Goal: Information Seeking & Learning: Learn about a topic

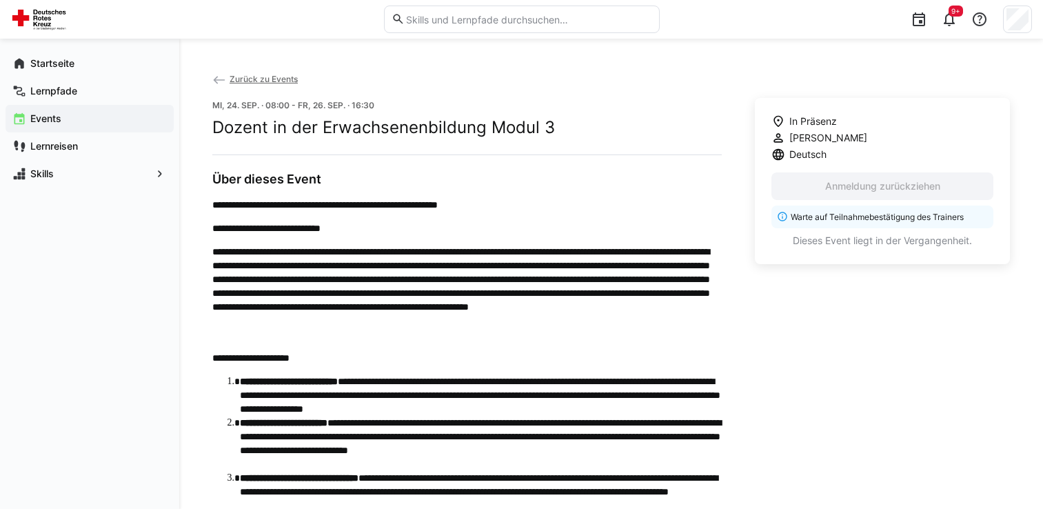
scroll to position [551, 0]
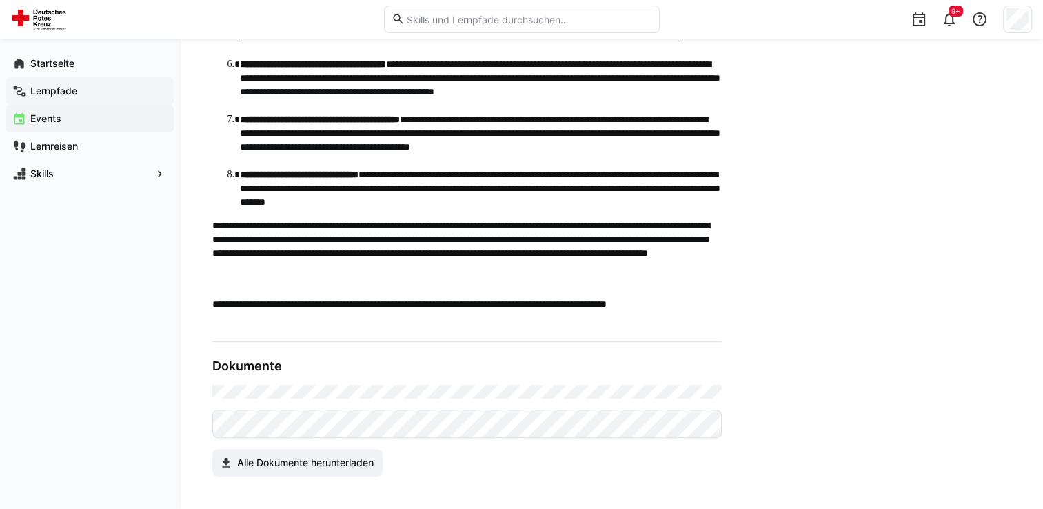
click at [119, 91] on span "Lernpfade" at bounding box center [97, 91] width 138 height 14
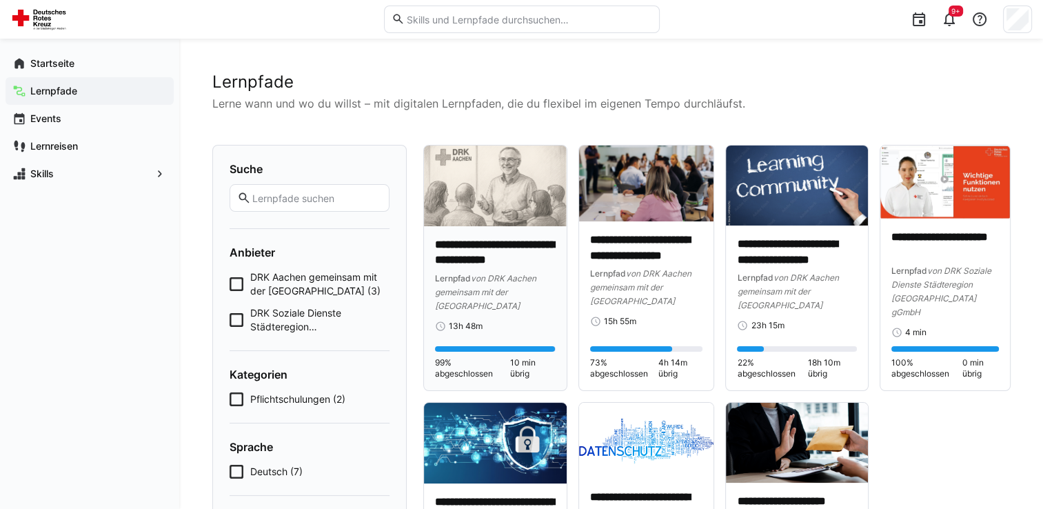
click at [496, 294] on span "von DRK Aachen gemeinsam mit der [GEOGRAPHIC_DATA]" at bounding box center [485, 292] width 101 height 38
click at [772, 233] on div "**********" at bounding box center [797, 307] width 142 height 165
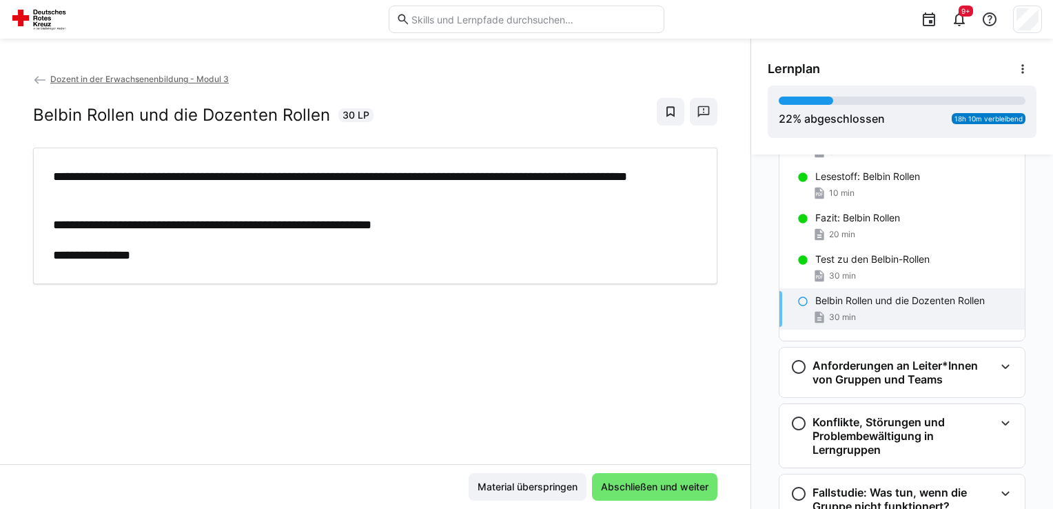
scroll to position [347, 0]
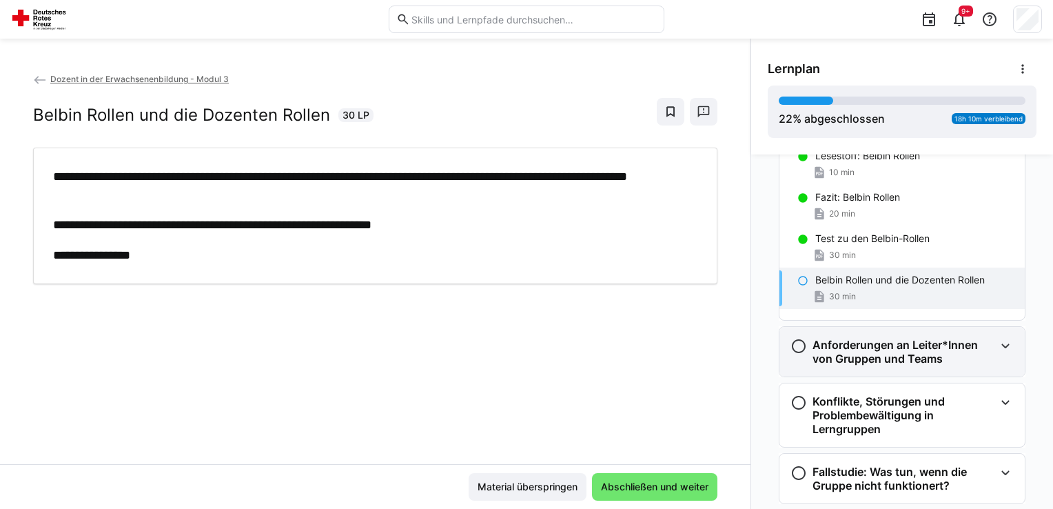
click at [813, 338] on h3 "Anforderungen an Leiter*Innen von Gruppen und Teams" at bounding box center [903, 352] width 182 height 28
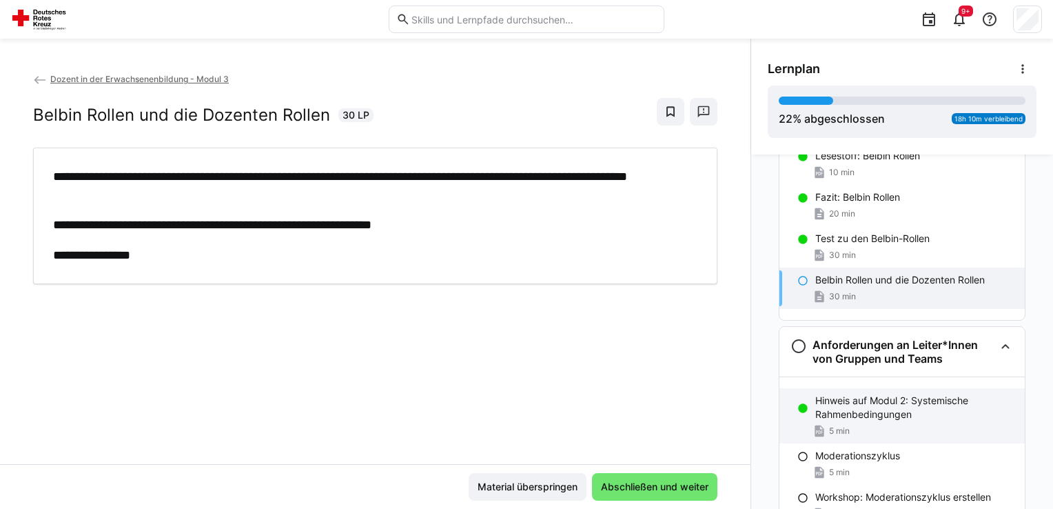
scroll to position [416, 0]
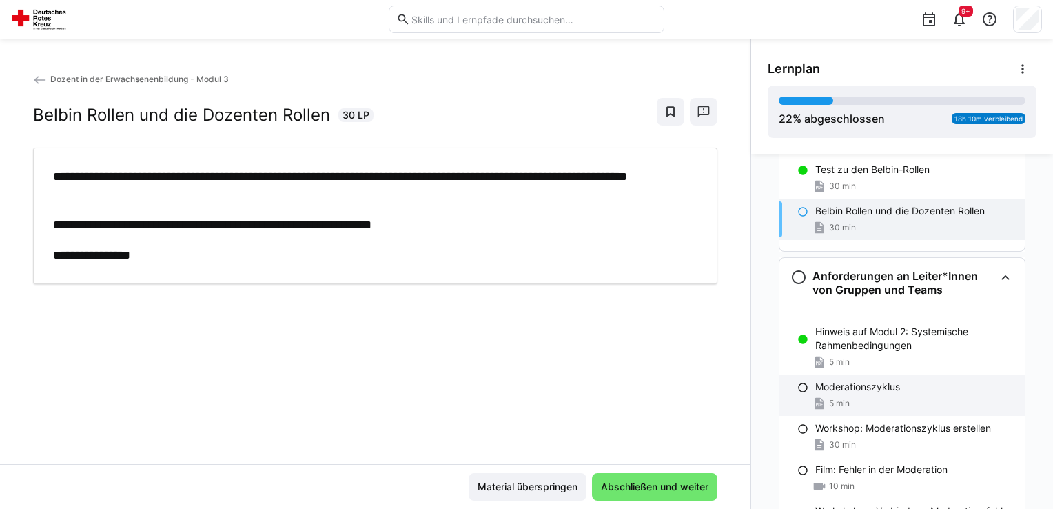
click at [836, 380] on p "Moderationszyklus" at bounding box center [857, 387] width 85 height 14
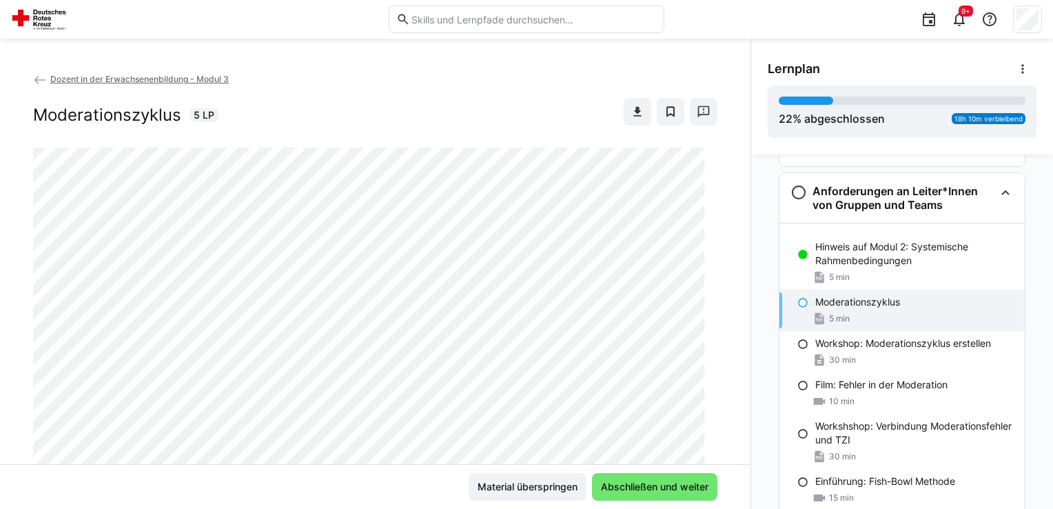
scroll to position [504, 0]
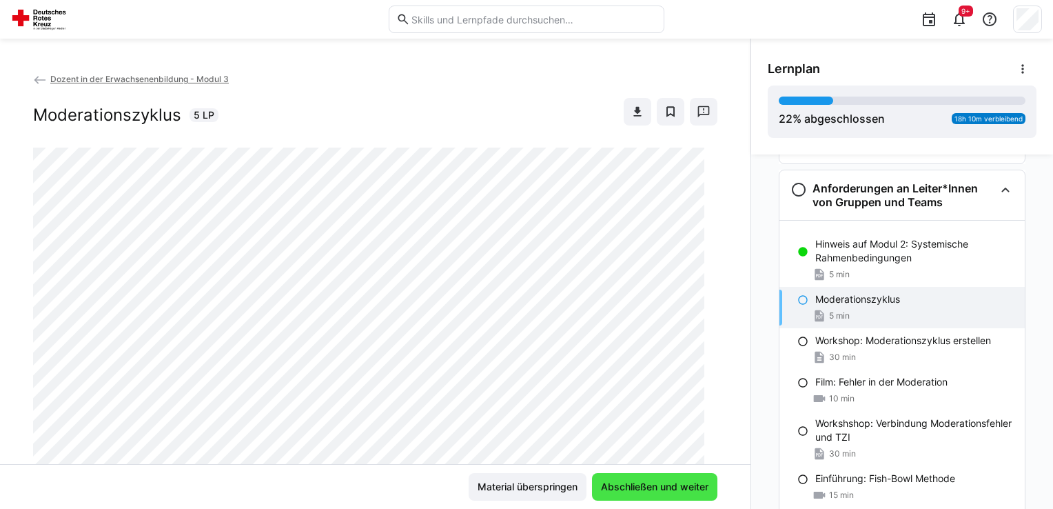
click at [672, 484] on span "Abschließen und weiter" at bounding box center [655, 487] width 112 height 14
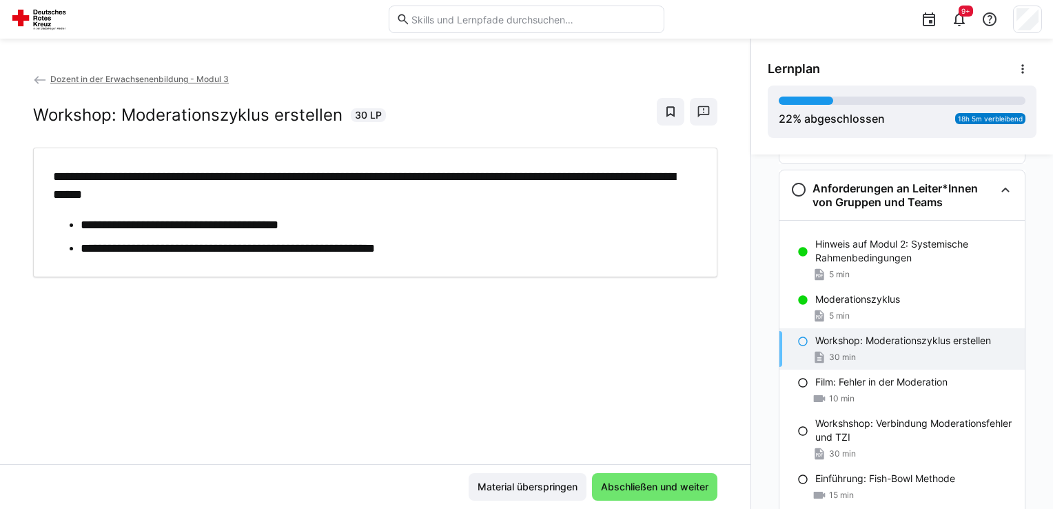
click at [822, 332] on div "Workshop: Moderationszyklus erstellen 30 min" at bounding box center [901, 348] width 245 height 41
drag, startPoint x: 653, startPoint y: 489, endPoint x: 693, endPoint y: 468, distance: 45.6
click at [653, 488] on span "Abschließen und weiter" at bounding box center [655, 487] width 112 height 14
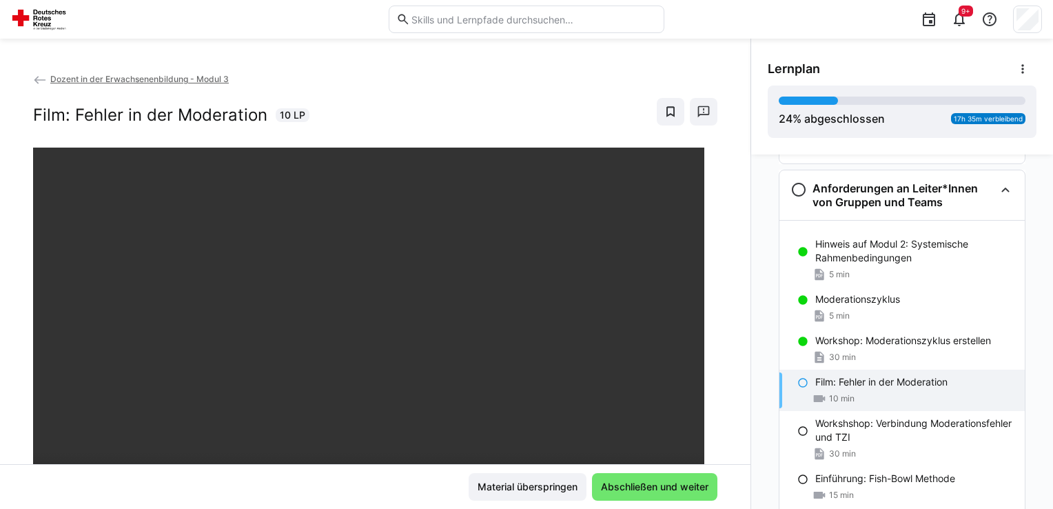
click at [830, 391] on div "10 min" at bounding box center [833, 398] width 42 height 14
click at [668, 480] on span "Abschließen und weiter" at bounding box center [655, 487] width 112 height 14
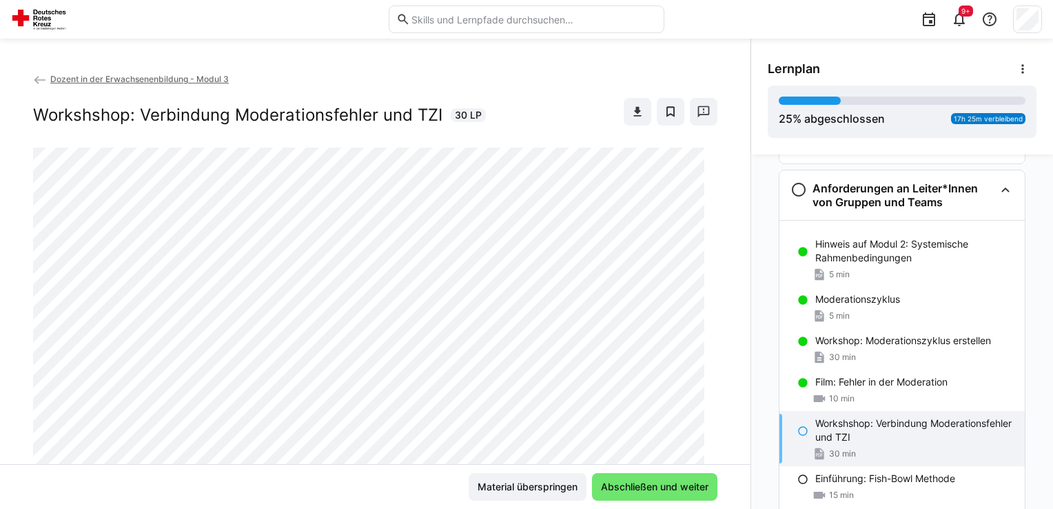
click at [853, 416] on p "Workshshop: Verbindung Moderationsfehler und TZI" at bounding box center [914, 430] width 198 height 28
click at [644, 487] on span "Abschließen und weiter" at bounding box center [655, 487] width 112 height 14
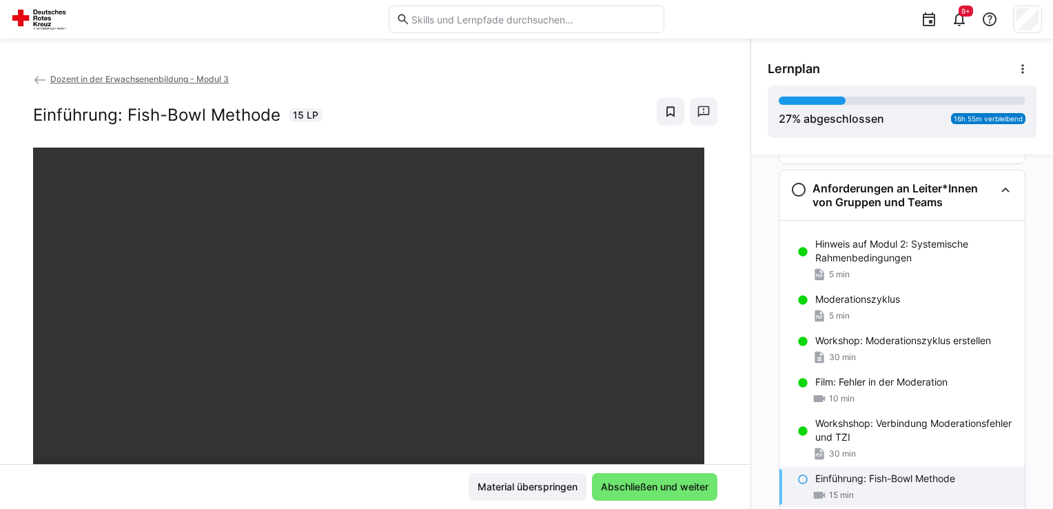
click at [848, 488] on div "15 min" at bounding box center [914, 495] width 198 height 14
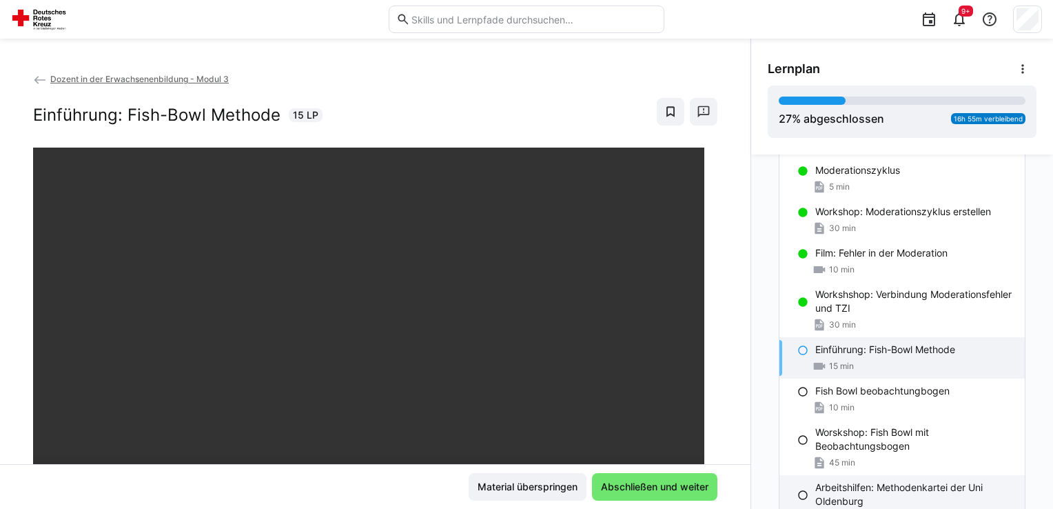
scroll to position [641, 0]
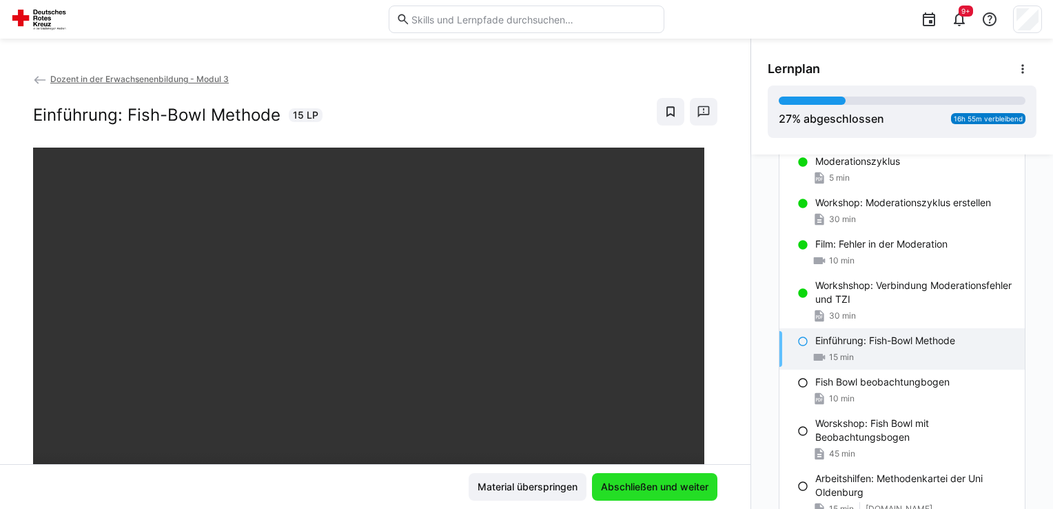
drag, startPoint x: 617, startPoint y: 481, endPoint x: 648, endPoint y: 475, distance: 31.6
click at [619, 481] on span "Abschließen und weiter" at bounding box center [655, 487] width 112 height 14
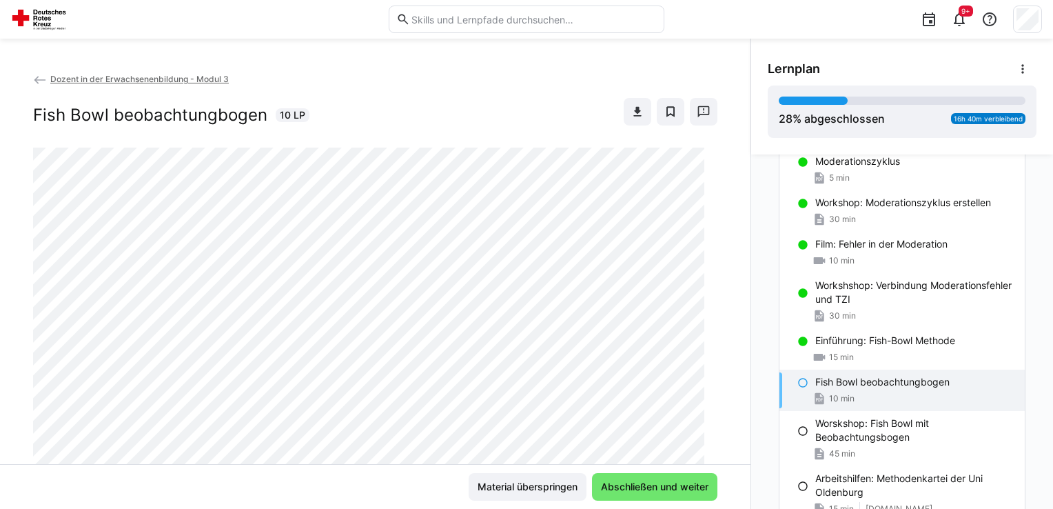
click at [844, 393] on span "10 min" at bounding box center [841, 398] width 25 height 11
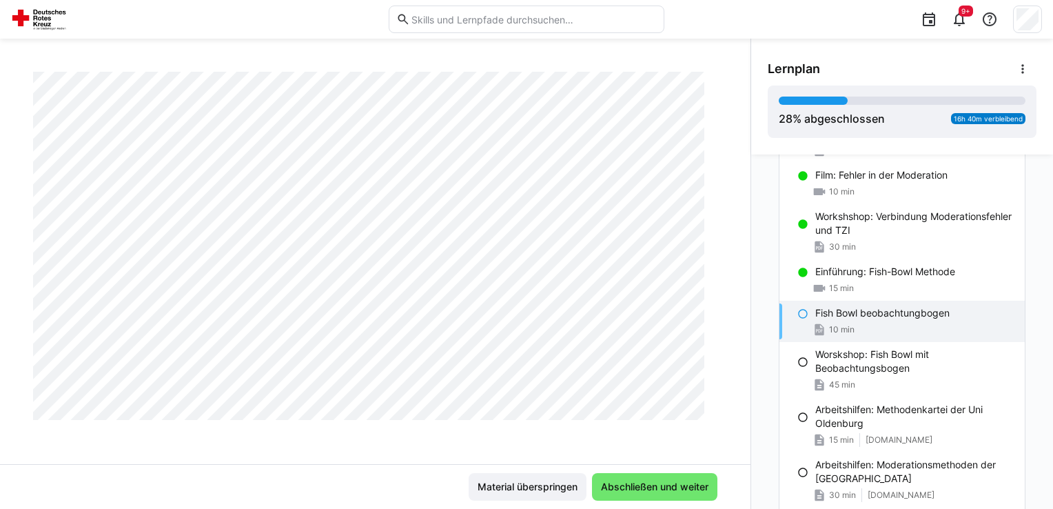
scroll to position [639, 0]
click at [662, 485] on span "Abschließen und weiter" at bounding box center [655, 487] width 112 height 14
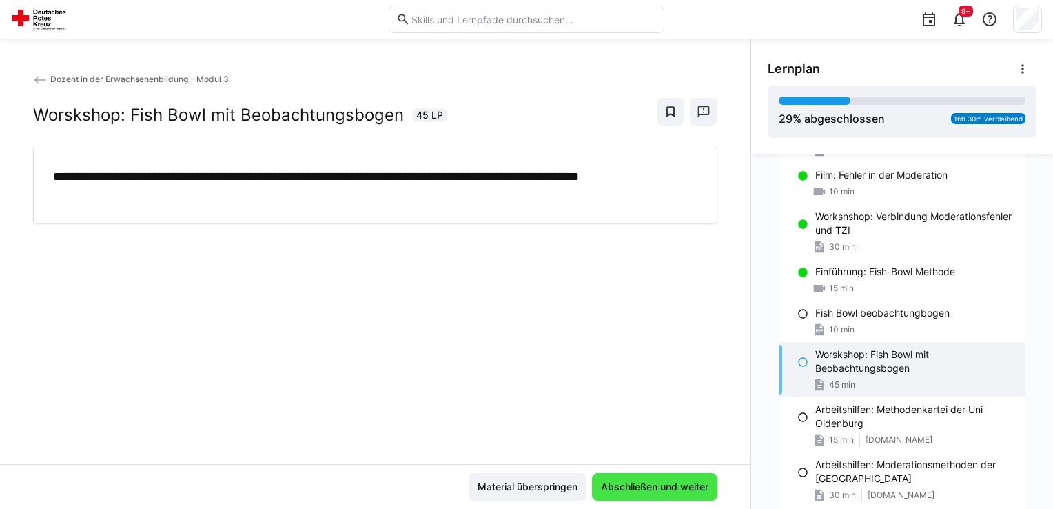
scroll to position [0, 0]
click at [845, 360] on div "Worskshop: Fish Bowl mit Beobachtungsbogen 45 min" at bounding box center [901, 369] width 245 height 55
click at [633, 491] on span "Abschließen und weiter" at bounding box center [655, 487] width 112 height 14
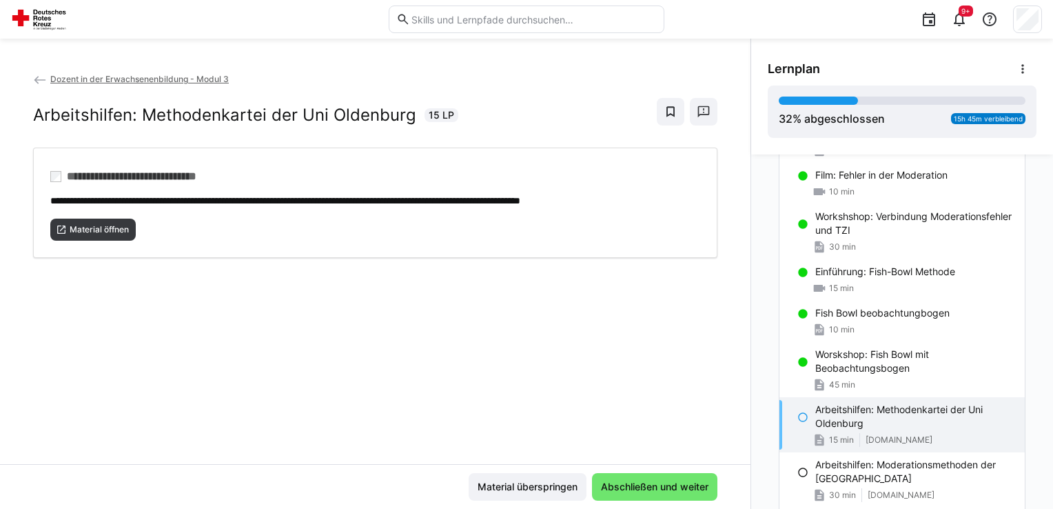
click at [819, 416] on div "Arbeitshilfen: Methodenkartei der Uni Oldenburg 15 min [DOMAIN_NAME]" at bounding box center [901, 424] width 245 height 55
click at [112, 224] on span "Material öffnen" at bounding box center [99, 229] width 62 height 11
click at [107, 233] on span "Material öffnen" at bounding box center [99, 229] width 62 height 11
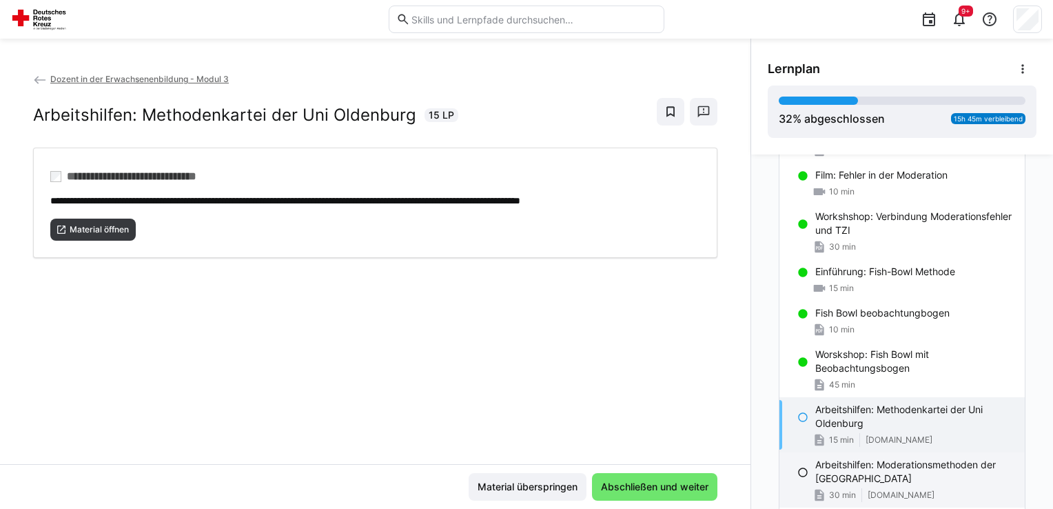
click at [862, 472] on p "Arbeitshilfen: Moderationsmethoden der [GEOGRAPHIC_DATA]" at bounding box center [914, 472] width 198 height 28
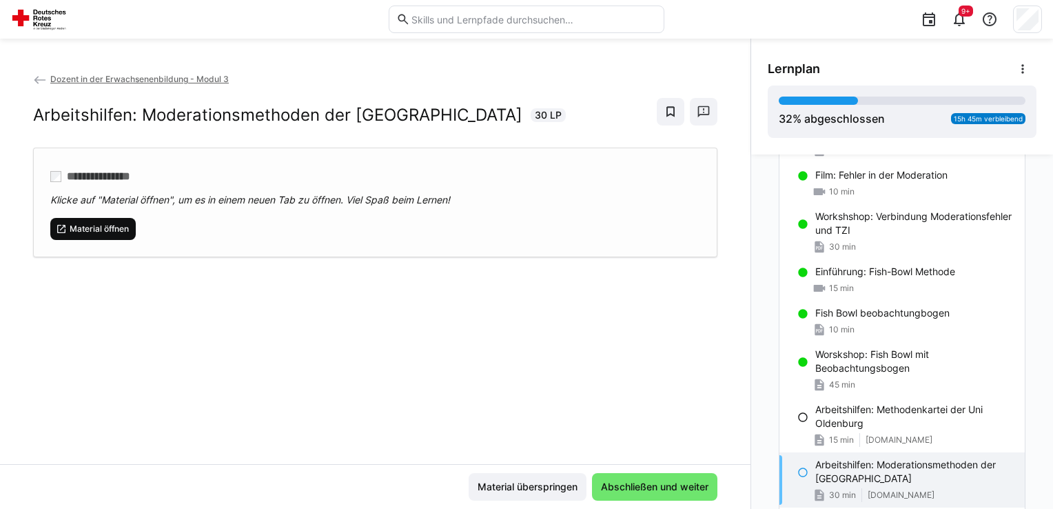
click at [112, 222] on span "Material öffnen" at bounding box center [92, 229] width 85 height 22
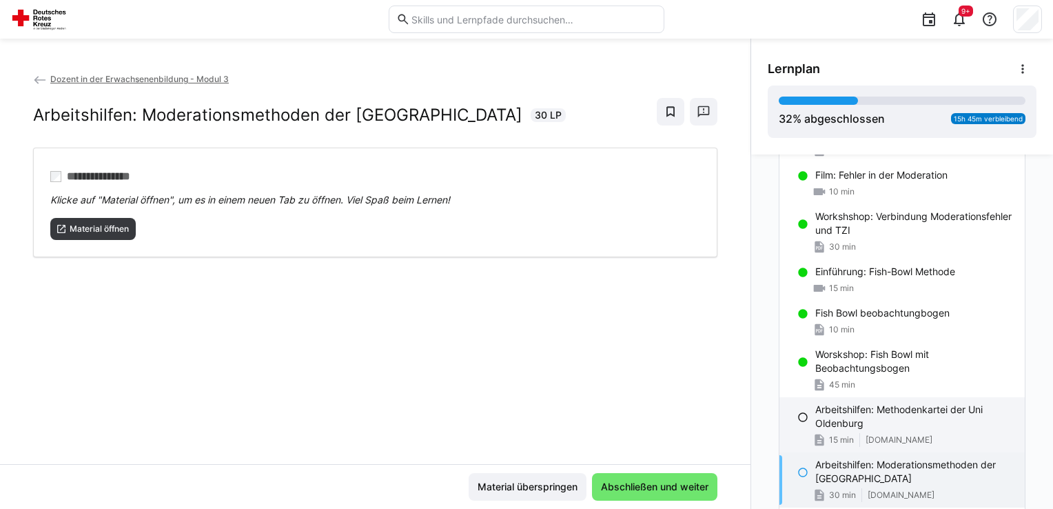
click at [816, 402] on p "Arbeitshilfen: Methodenkartei der Uni Oldenburg" at bounding box center [914, 416] width 198 height 28
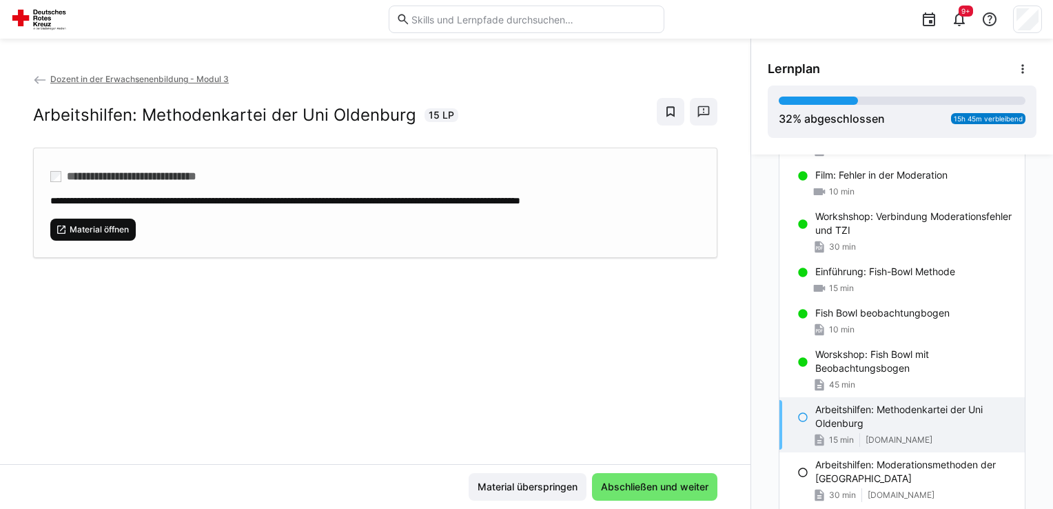
click at [116, 221] on span "Material öffnen" at bounding box center [92, 229] width 85 height 22
click at [82, 228] on span "Material öffnen" at bounding box center [99, 229] width 62 height 11
click at [101, 225] on span "Material öffnen" at bounding box center [99, 229] width 62 height 11
click at [815, 410] on p "Arbeitshilfen: Methodenkartei der Uni Oldenburg" at bounding box center [914, 416] width 198 height 28
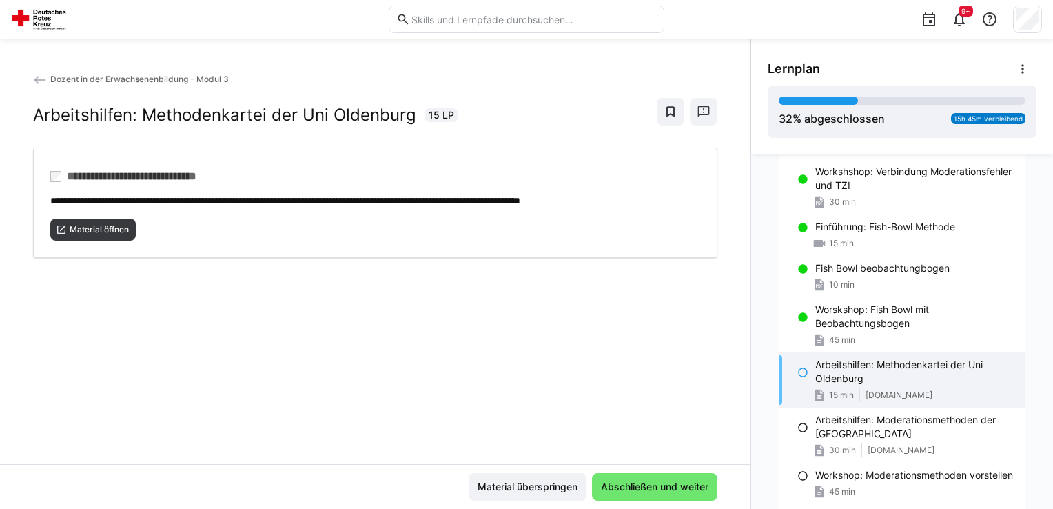
scroll to position [779, 0]
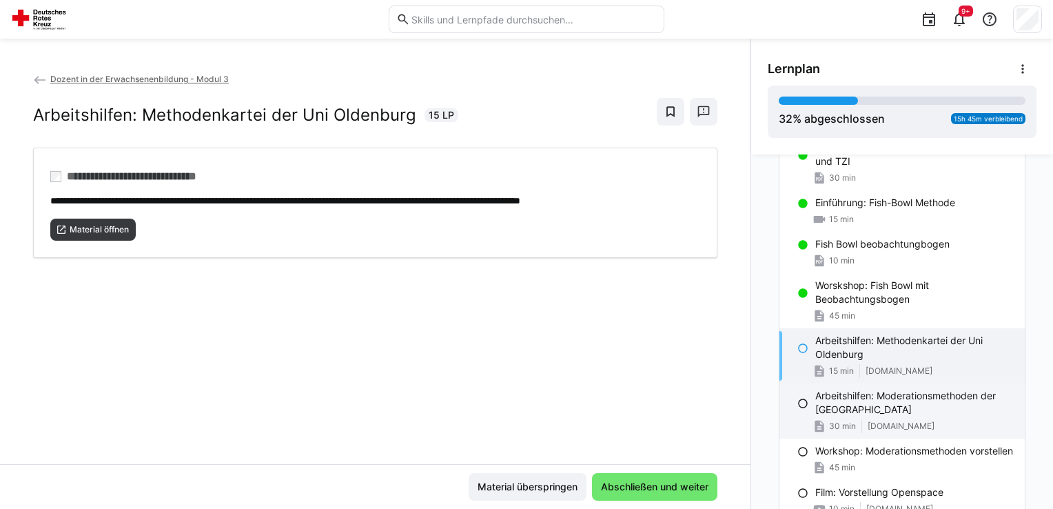
click at [850, 420] on div "30 min [DOMAIN_NAME]" at bounding box center [914, 426] width 198 height 14
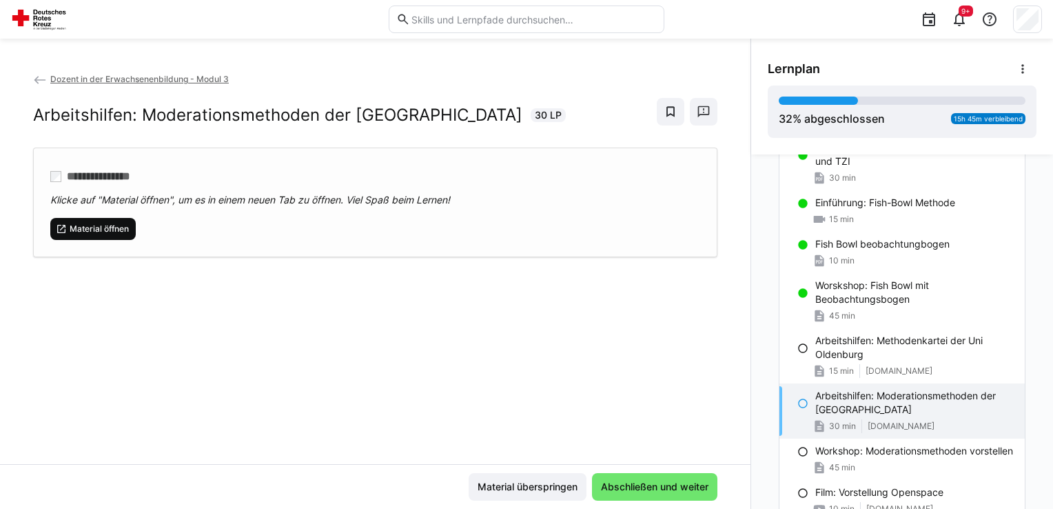
click at [94, 228] on span "Material öffnen" at bounding box center [99, 228] width 62 height 11
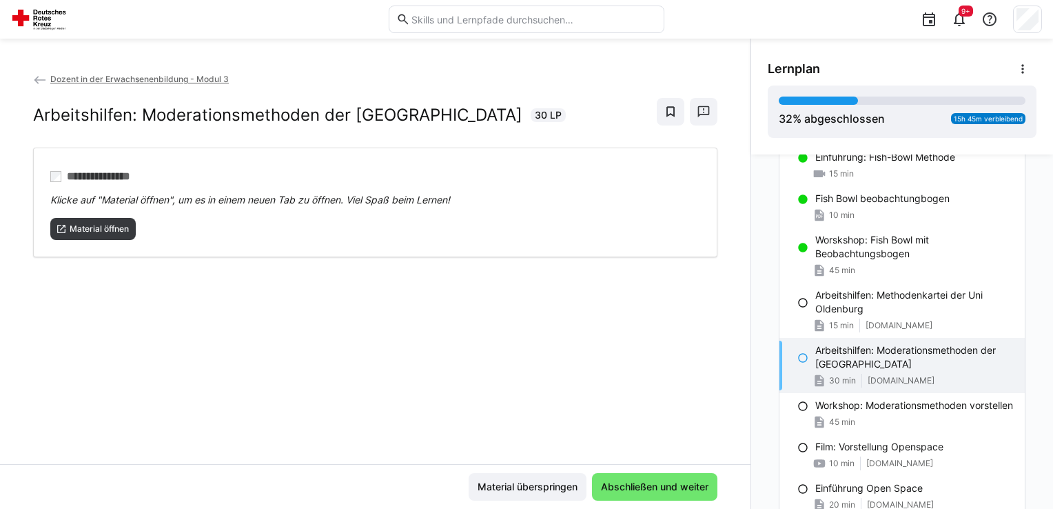
scroll to position [848, 0]
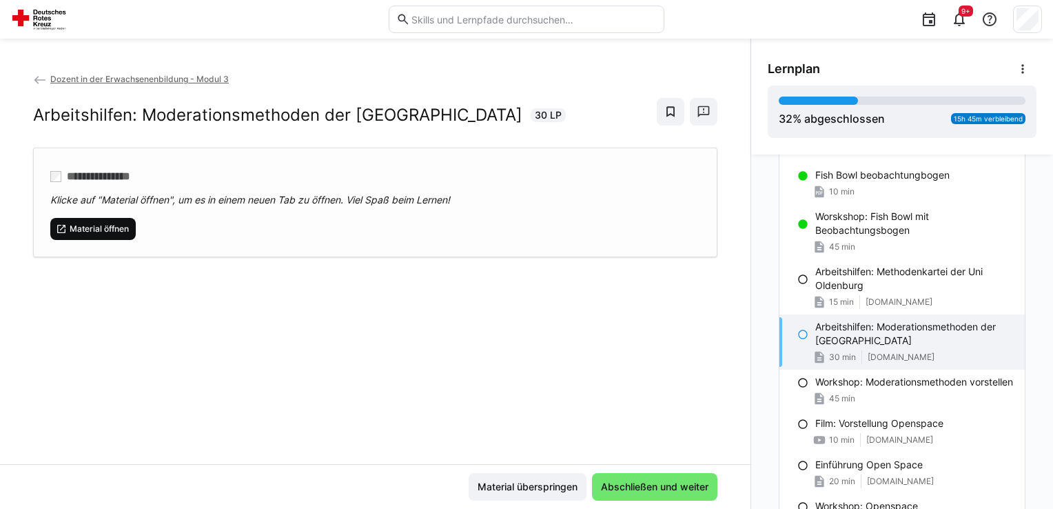
click at [104, 231] on span "Material öffnen" at bounding box center [99, 228] width 62 height 11
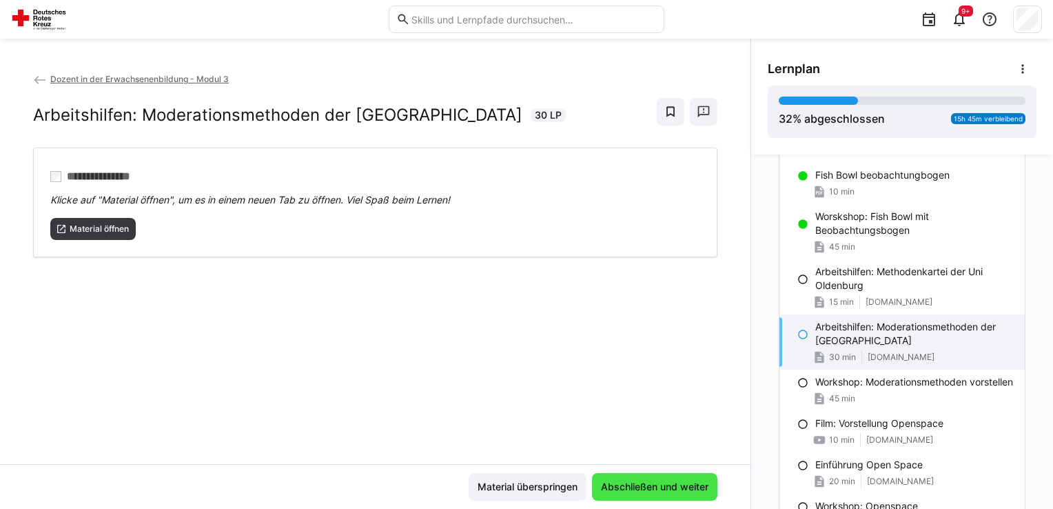
click at [670, 484] on span "Abschließen und weiter" at bounding box center [655, 487] width 112 height 14
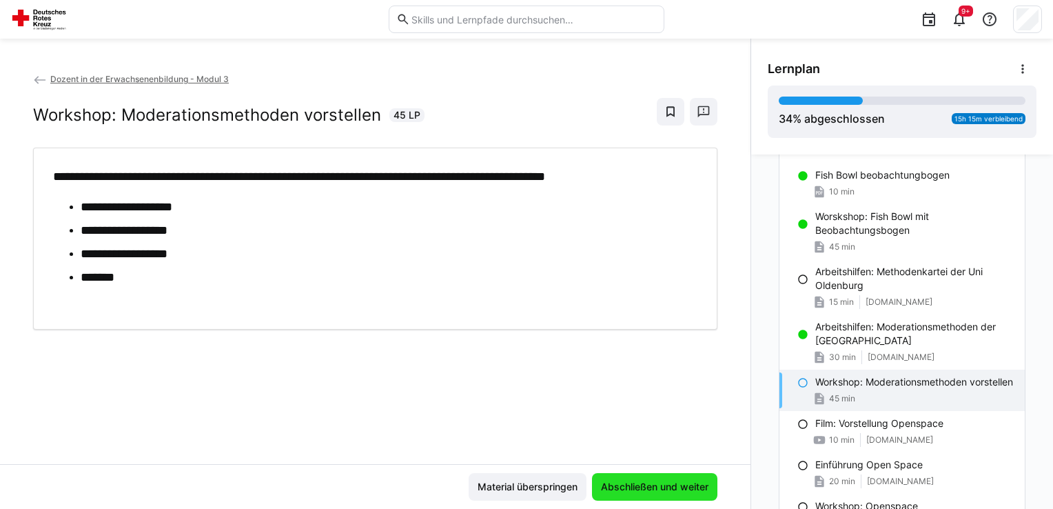
click at [637, 478] on span "Abschließen und weiter" at bounding box center [654, 487] width 125 height 28
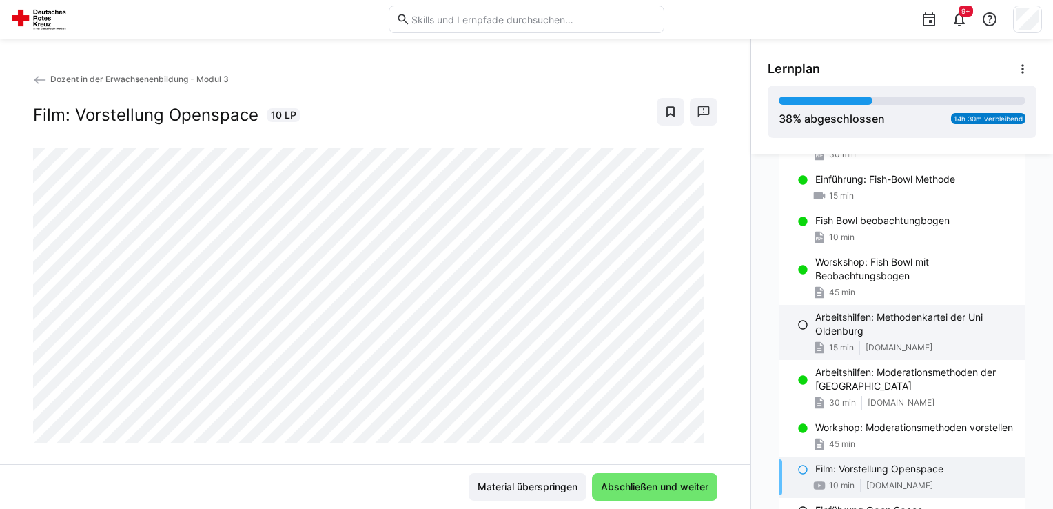
scroll to position [779, 0]
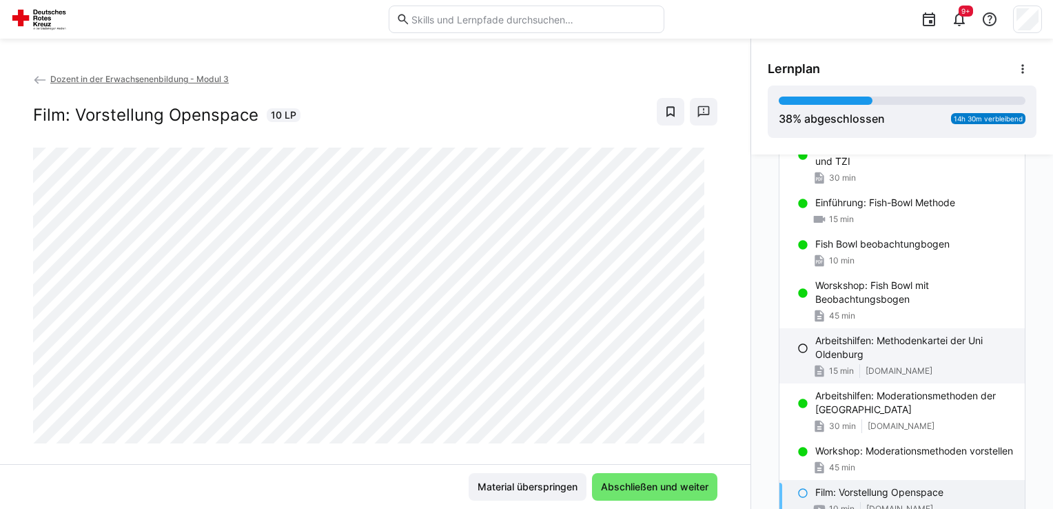
click at [817, 343] on p "Arbeitshilfen: Methodenkartei der Uni Oldenburg" at bounding box center [914, 347] width 198 height 28
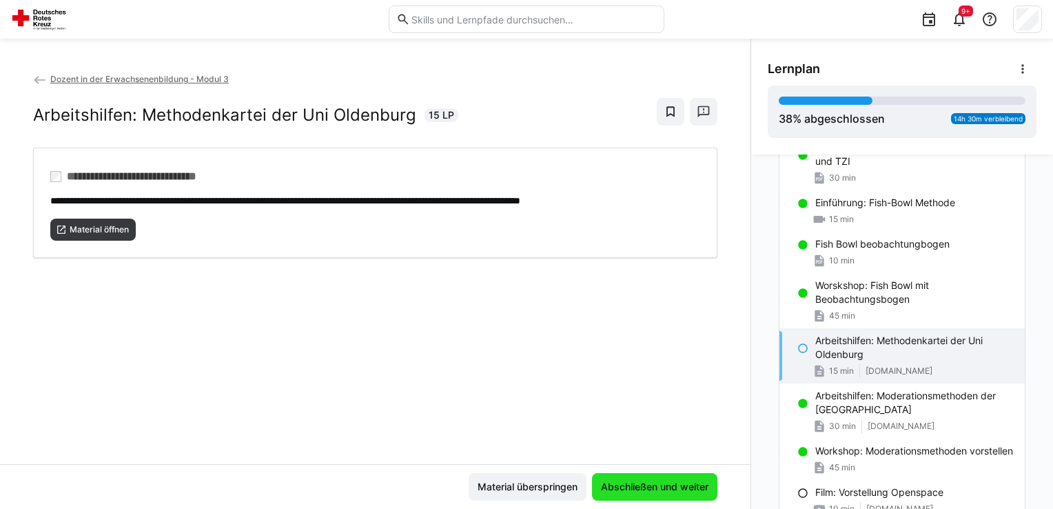
click at [671, 488] on span "Abschließen und weiter" at bounding box center [655, 487] width 112 height 14
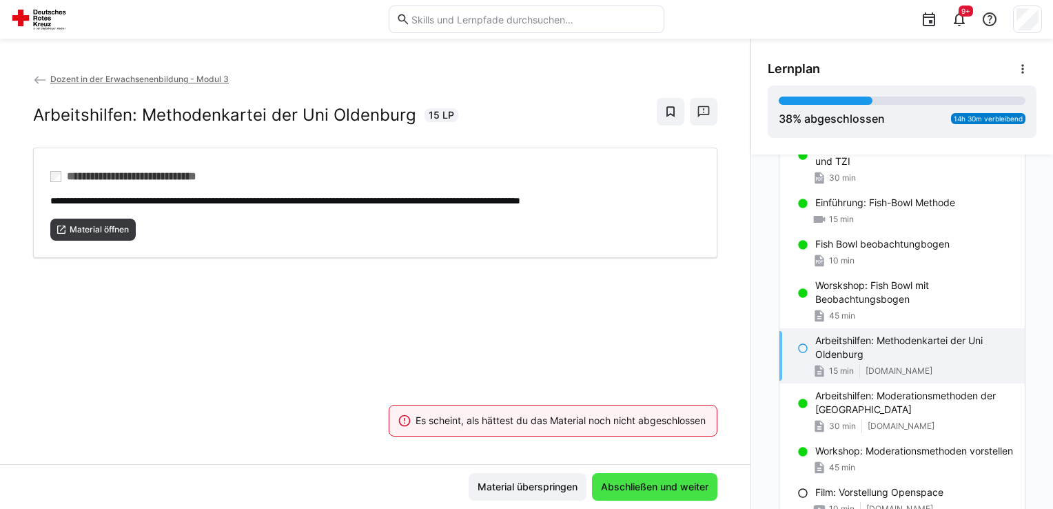
click at [681, 479] on span "Abschließen und weiter" at bounding box center [654, 487] width 125 height 28
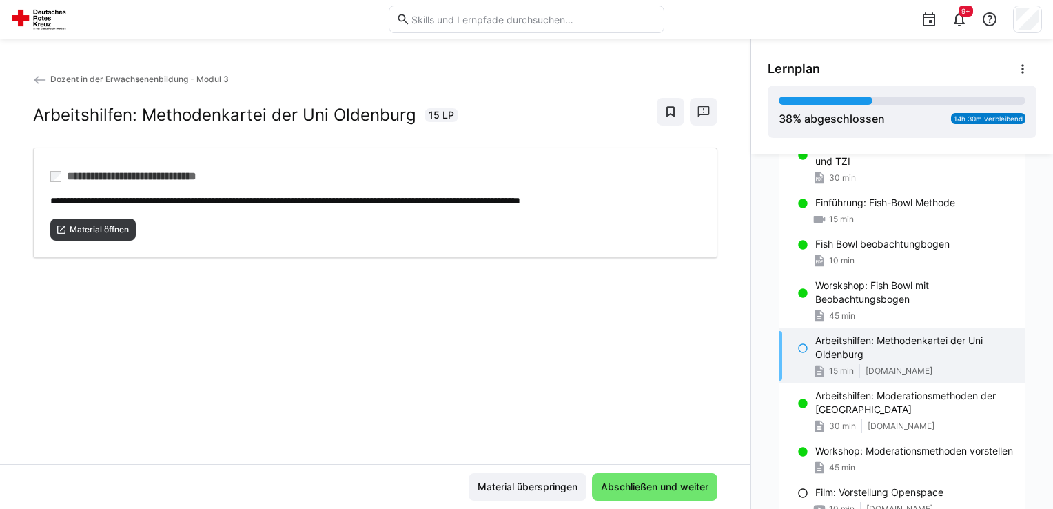
click at [856, 338] on p "Arbeitshilfen: Methodenkartei der Uni Oldenburg" at bounding box center [914, 347] width 198 height 28
click at [650, 486] on span "Abschließen und weiter" at bounding box center [655, 487] width 112 height 14
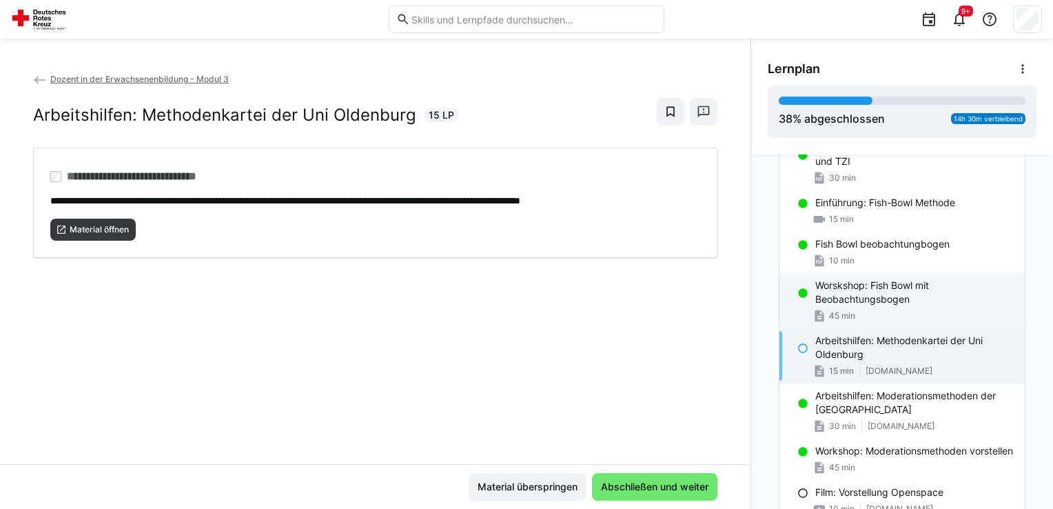
click at [833, 280] on p "Worskshop: Fish Bowl mit Beobachtungsbogen" at bounding box center [914, 292] width 198 height 28
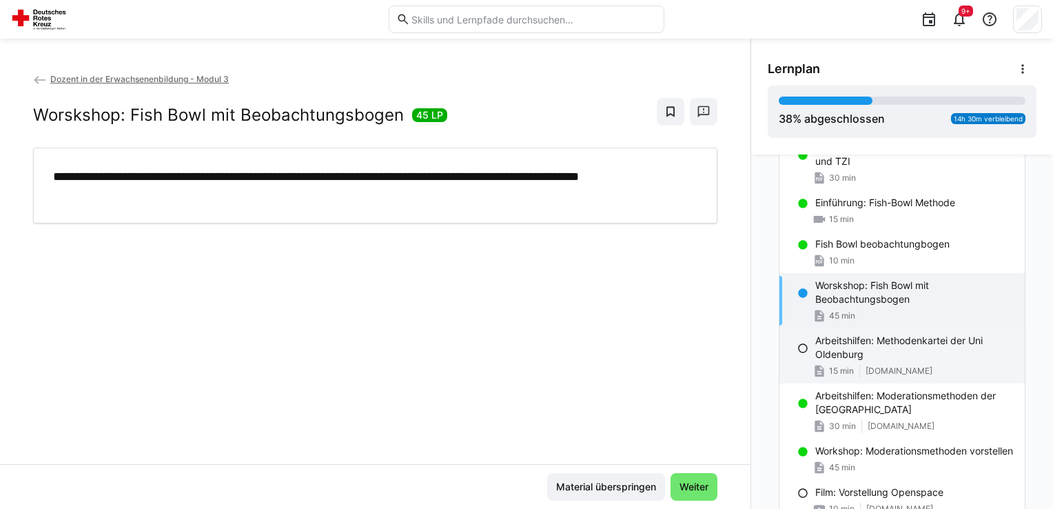
click at [829, 365] on span "15 min" at bounding box center [841, 370] width 25 height 11
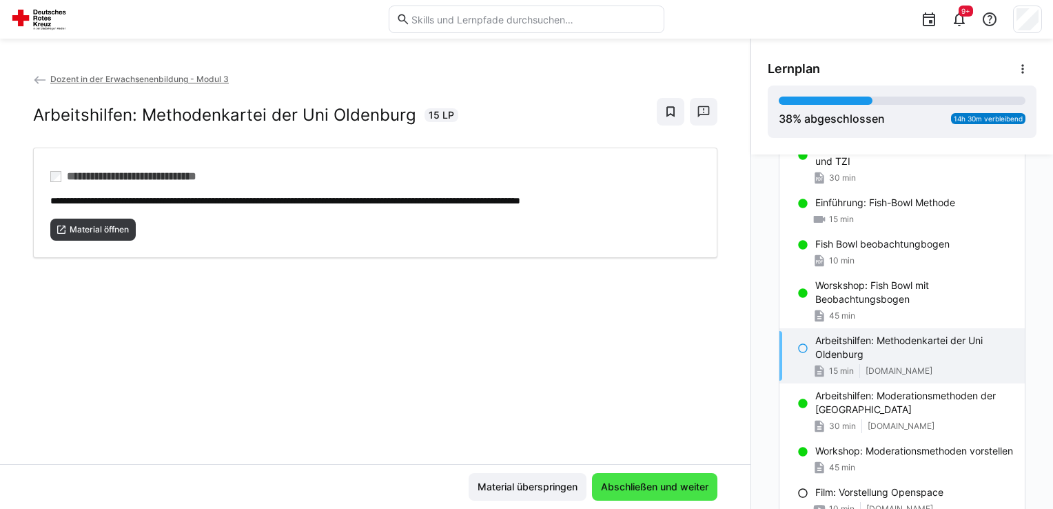
click at [683, 477] on span "Abschließen und weiter" at bounding box center [654, 487] width 125 height 28
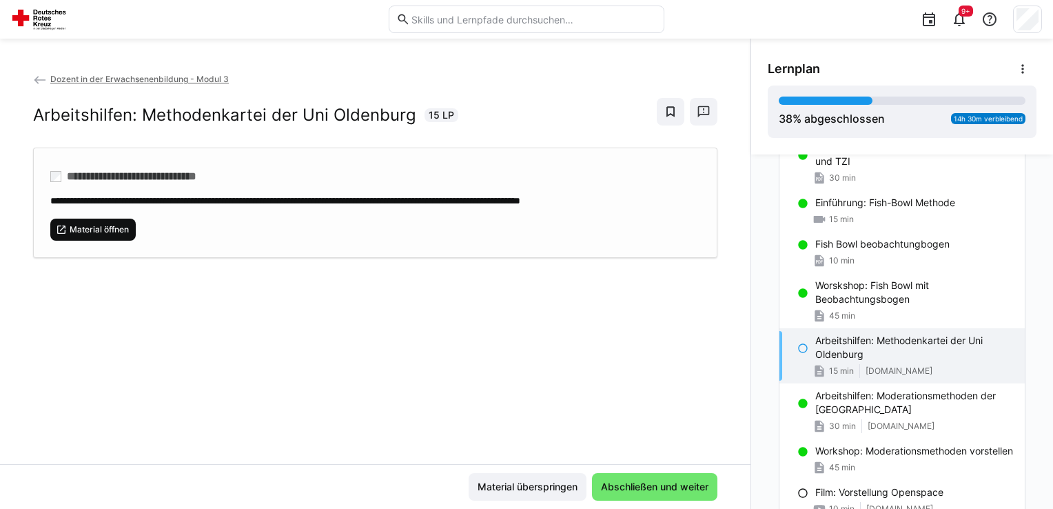
click at [94, 224] on span "Material öffnen" at bounding box center [99, 229] width 62 height 11
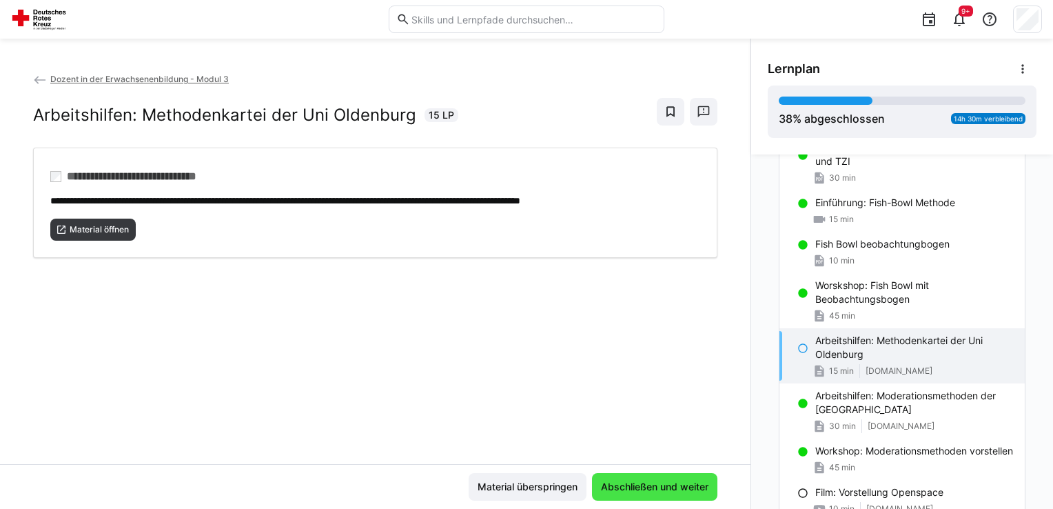
click at [681, 480] on span "Abschließen und weiter" at bounding box center [655, 487] width 112 height 14
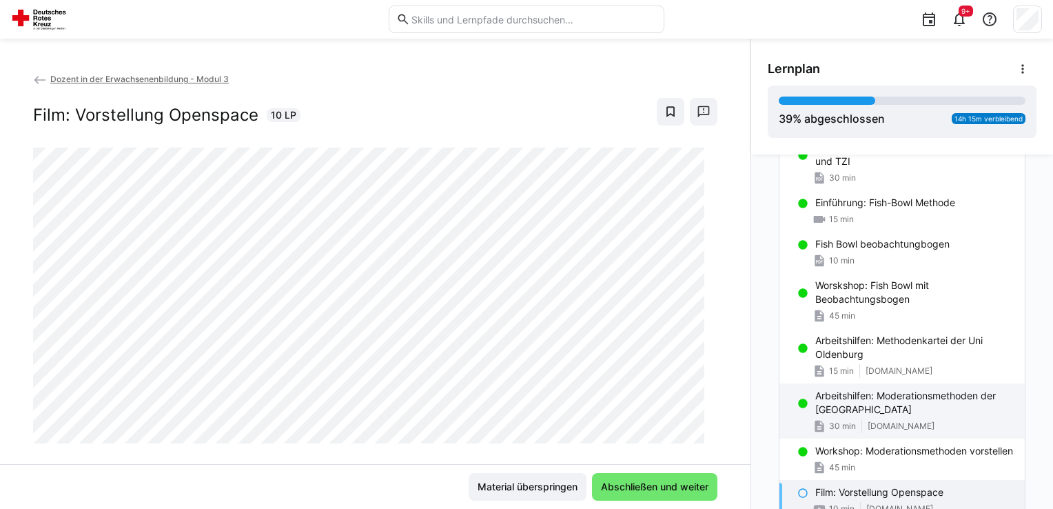
scroll to position [848, 0]
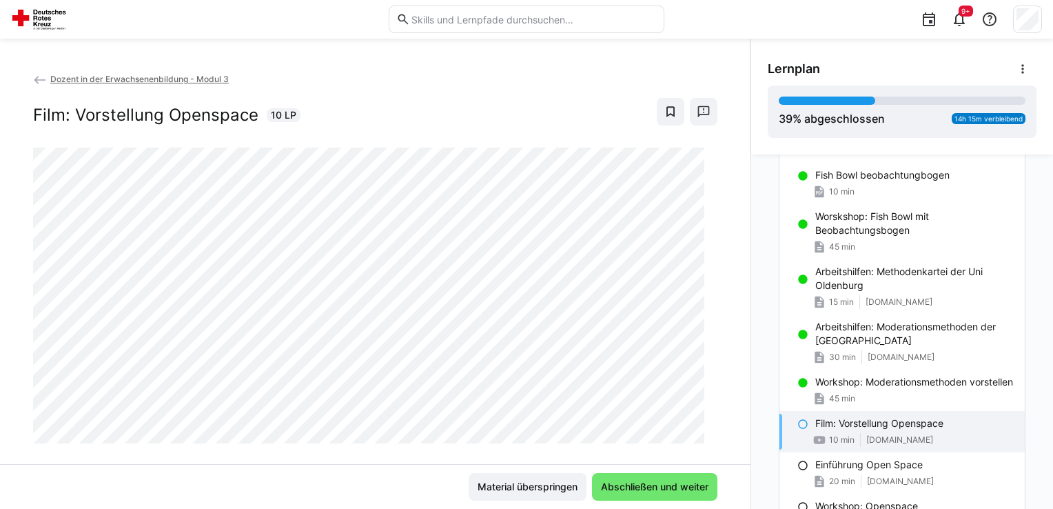
click at [866, 442] on span "[DOMAIN_NAME]" at bounding box center [899, 439] width 67 height 11
click at [806, 437] on div "Film: Vorstellung Openspace 10 min [DOMAIN_NAME]" at bounding box center [901, 431] width 245 height 41
click at [687, 489] on span "Abschließen und weiter" at bounding box center [655, 487] width 112 height 14
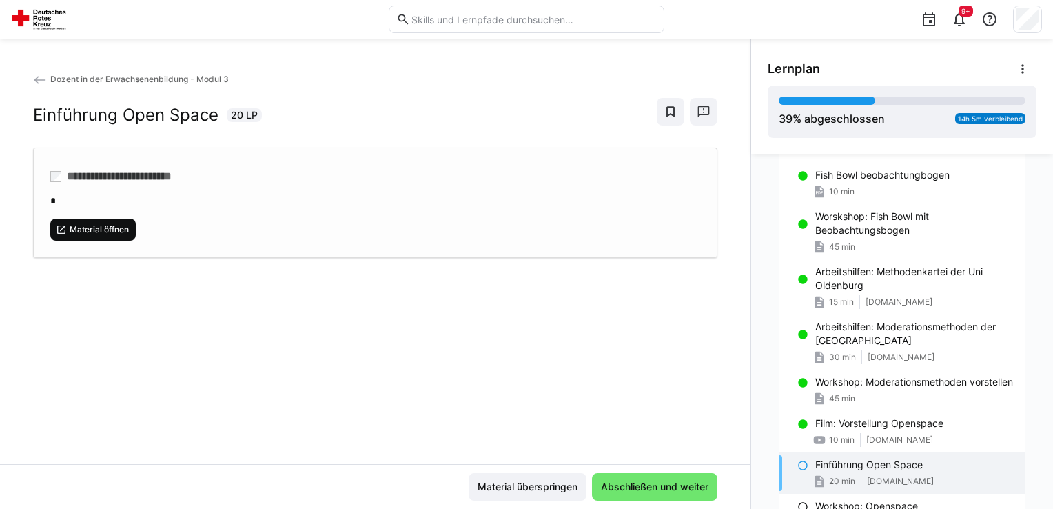
click at [109, 229] on span "Material öffnen" at bounding box center [99, 229] width 62 height 11
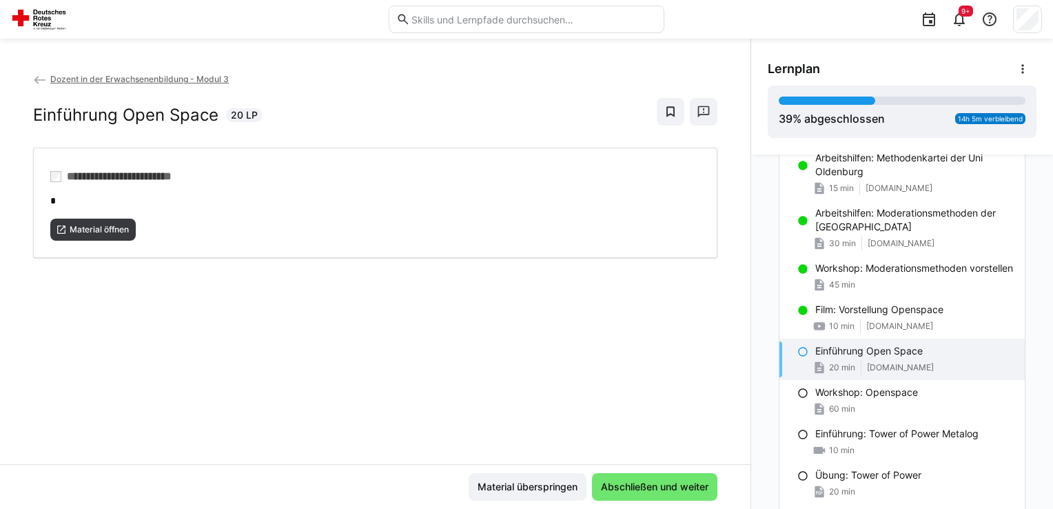
scroll to position [986, 0]
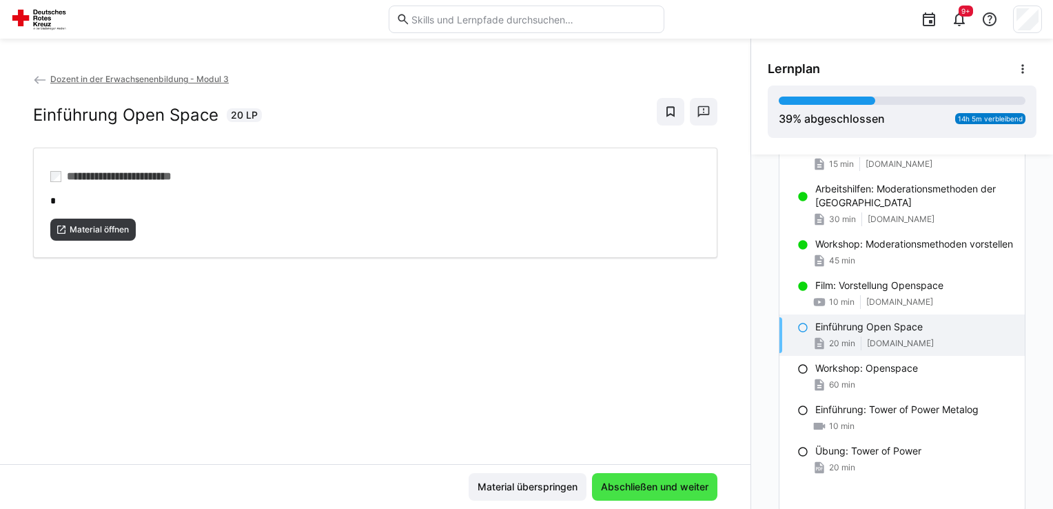
click at [672, 484] on span "Abschließen und weiter" at bounding box center [655, 487] width 112 height 14
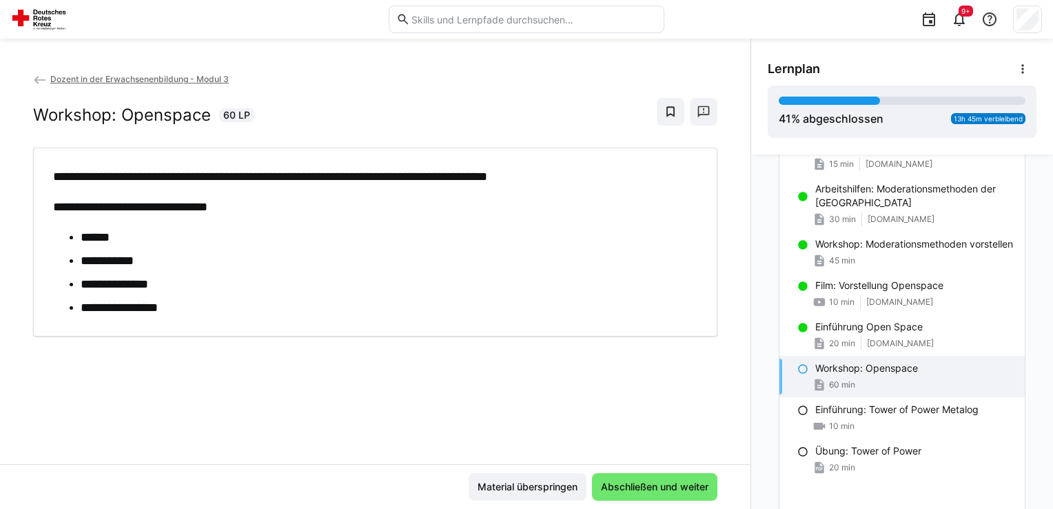
drag, startPoint x: 551, startPoint y: 234, endPoint x: 354, endPoint y: 283, distance: 202.2
click at [350, 286] on li "**********" at bounding box center [386, 284] width 610 height 18
click at [538, 388] on div "**********" at bounding box center [375, 268] width 750 height 392
drag, startPoint x: 538, startPoint y: 388, endPoint x: 307, endPoint y: 290, distance: 251.3
click at [307, 290] on li "**********" at bounding box center [386, 284] width 610 height 18
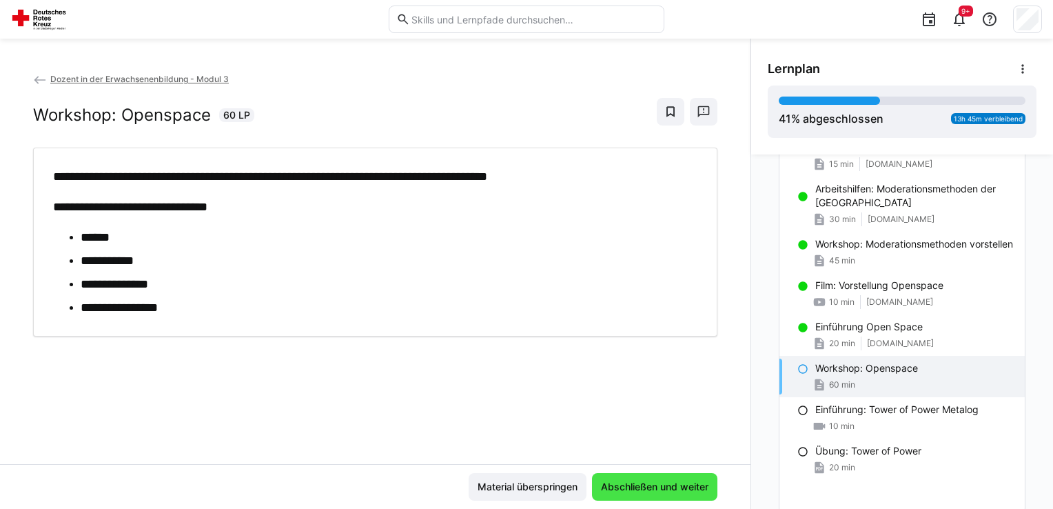
click at [658, 482] on span "Abschließen und weiter" at bounding box center [655, 487] width 112 height 14
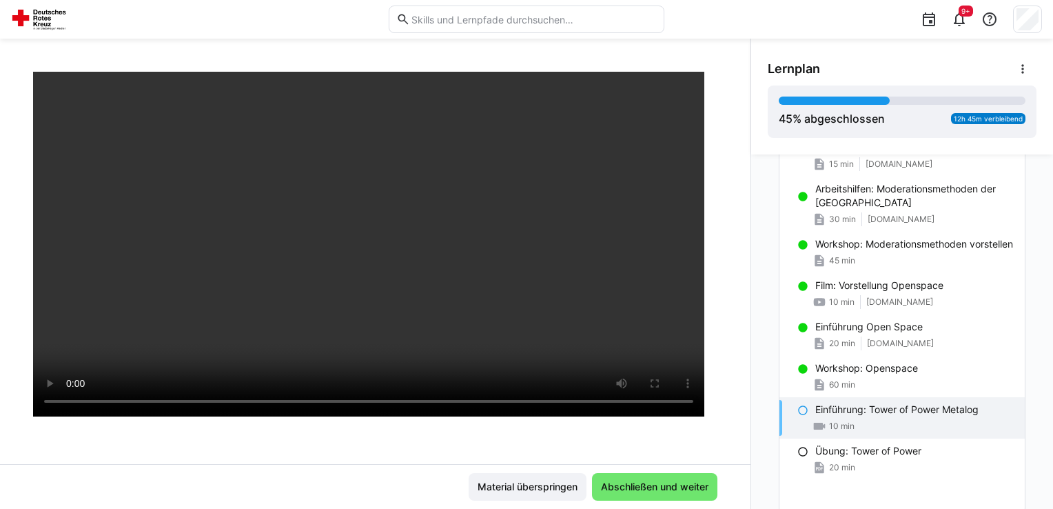
scroll to position [97, 0]
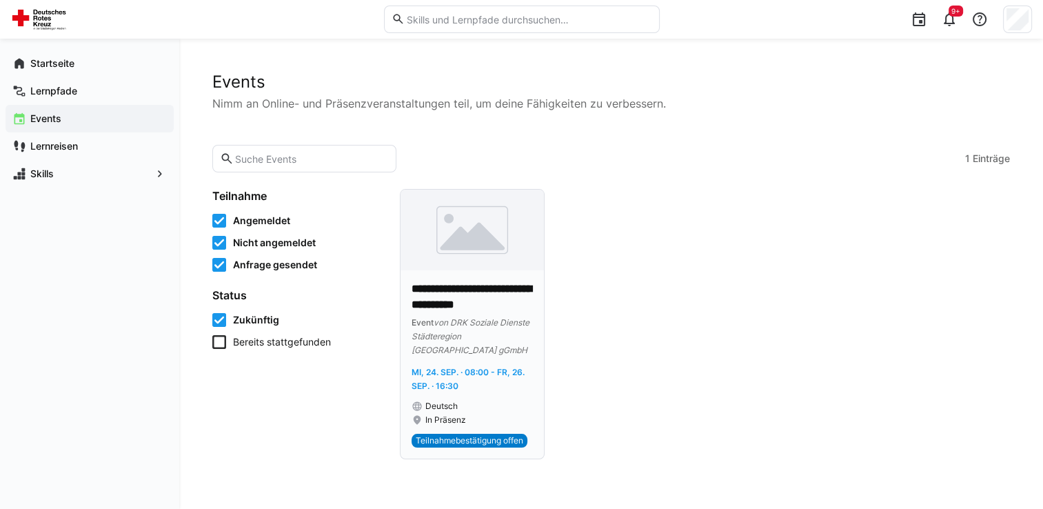
click at [449, 312] on p "**********" at bounding box center [471, 297] width 121 height 32
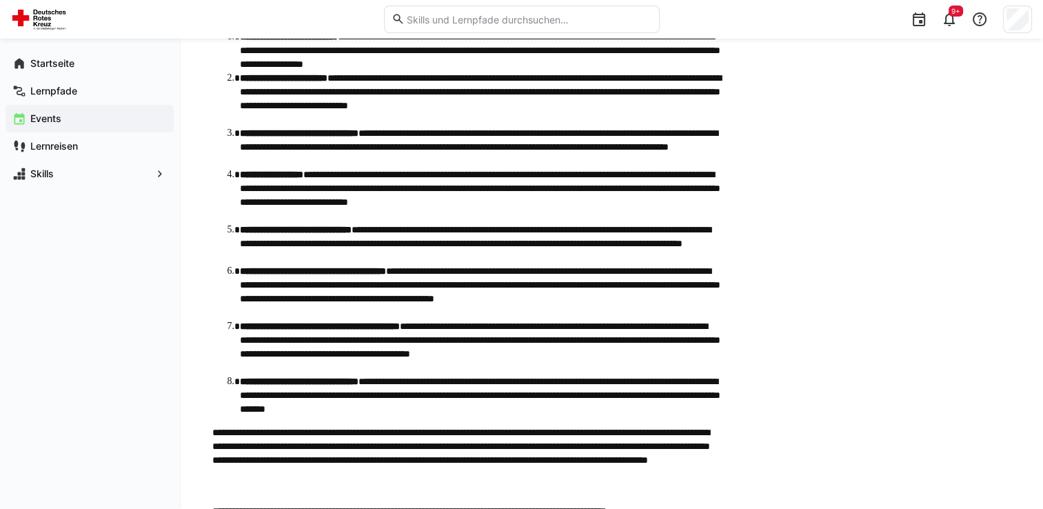
scroll to position [551, 0]
